Goal: Task Accomplishment & Management: Manage account settings

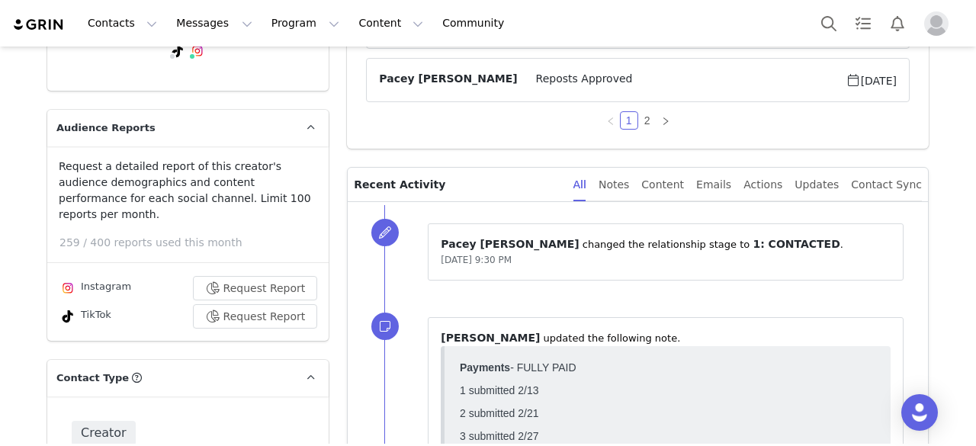
scroll to position [281, 0]
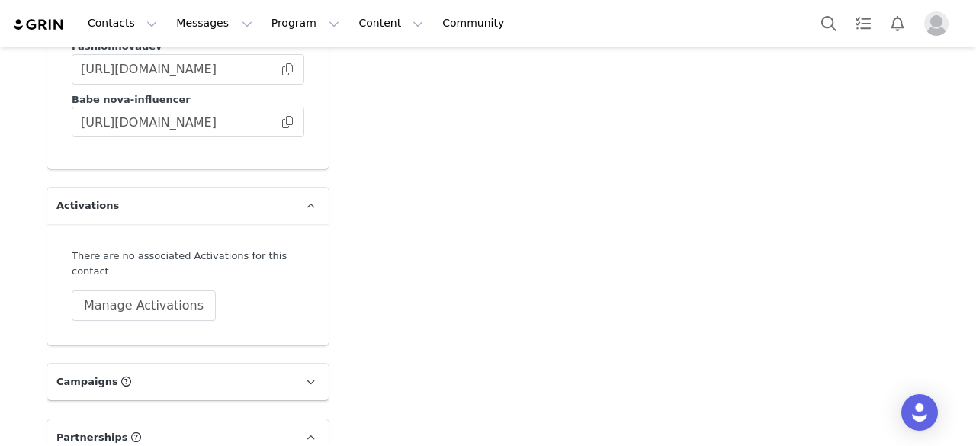
scroll to position [4955, 0]
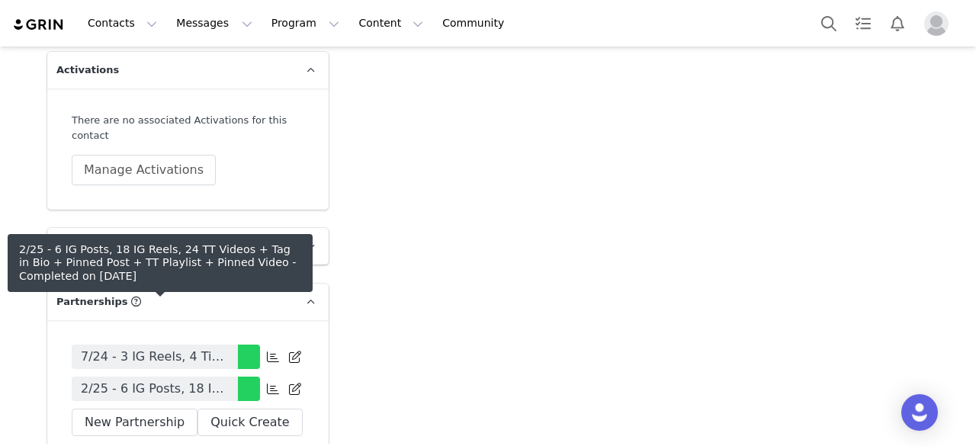
drag, startPoint x: 175, startPoint y: 310, endPoint x: 390, endPoint y: 233, distance: 228.4
click at [175, 380] on span "2/25 - 6 IG Posts, 18 IG Reels, 24 TT Videos + Tag in Bio + Pinned Post + TT Pl…" at bounding box center [155, 389] width 148 height 18
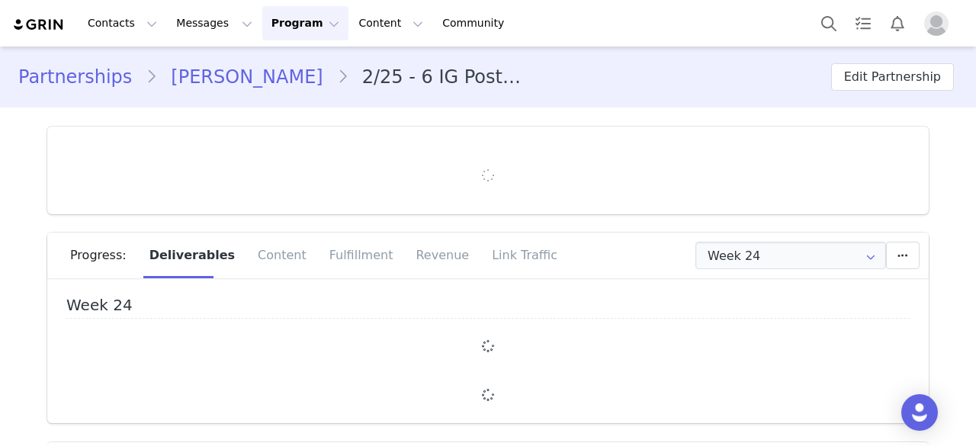
type input "+1 ([GEOGRAPHIC_DATA])"
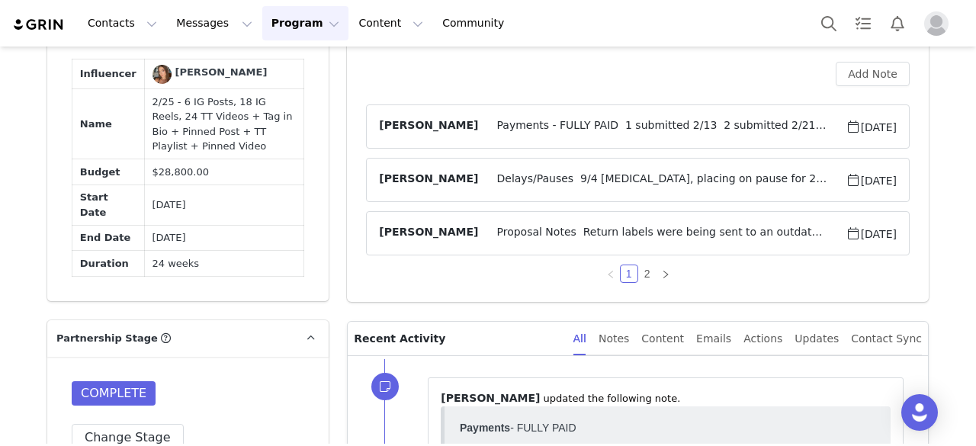
scroll to position [1830, 0]
